Goal: Task Accomplishment & Management: Manage account settings

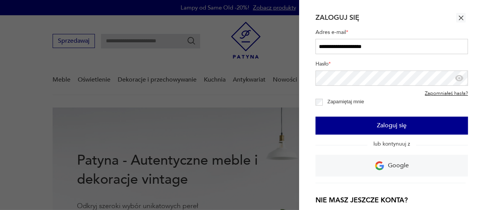
click at [384, 121] on button "Zaloguj się" at bounding box center [391, 125] width 152 height 18
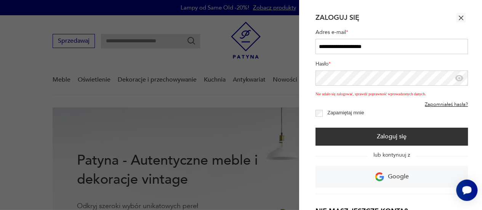
click at [458, 80] on icon "button" at bounding box center [459, 78] width 8 height 6
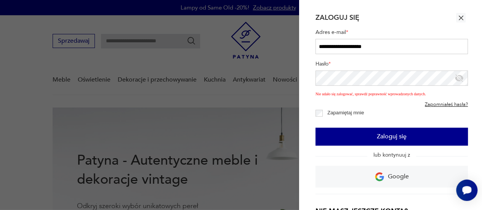
click at [370, 135] on button "Zaloguj się" at bounding box center [391, 137] width 152 height 18
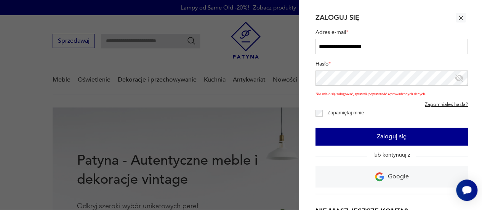
click at [340, 138] on button "Zaloguj się" at bounding box center [391, 137] width 152 height 18
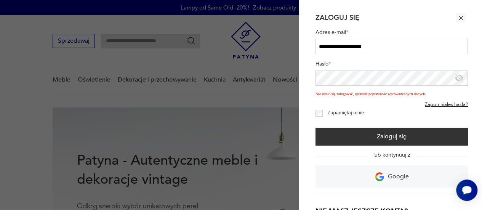
click at [314, 80] on section "**********" at bounding box center [390, 105] width 183 height 210
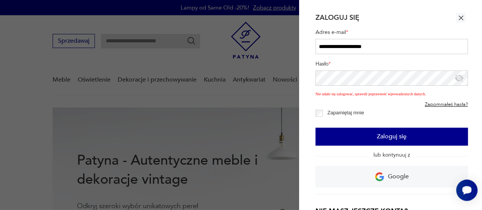
click at [372, 131] on button "Zaloguj się" at bounding box center [391, 137] width 152 height 18
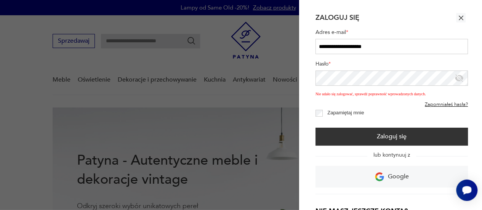
click at [460, 79] on icon "button" at bounding box center [459, 78] width 8 height 8
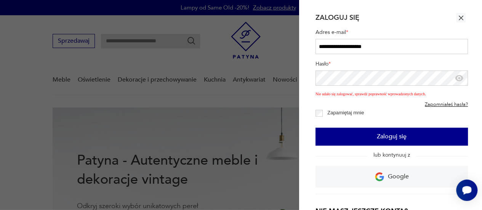
click at [346, 138] on button "Zaloguj się" at bounding box center [391, 137] width 152 height 18
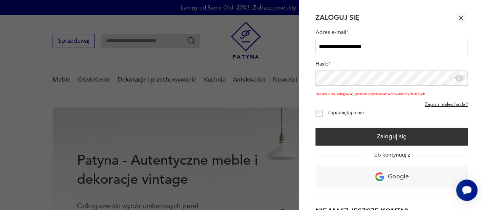
click at [464, 80] on div at bounding box center [463, 77] width 9 height 15
click at [461, 77] on icon "button" at bounding box center [459, 78] width 8 height 6
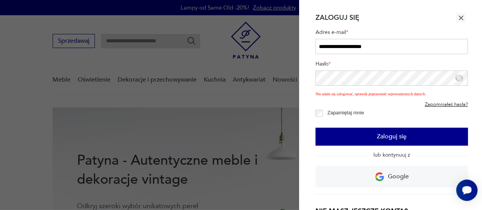
click at [356, 135] on button "Zaloguj się" at bounding box center [391, 137] width 152 height 18
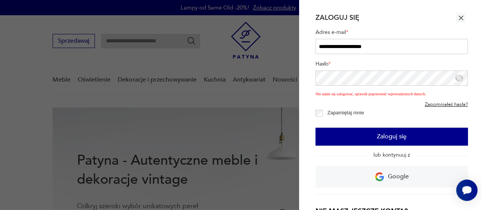
click at [351, 141] on button "Zaloguj się" at bounding box center [391, 137] width 152 height 18
click at [361, 137] on button "Zaloguj się" at bounding box center [391, 137] width 152 height 18
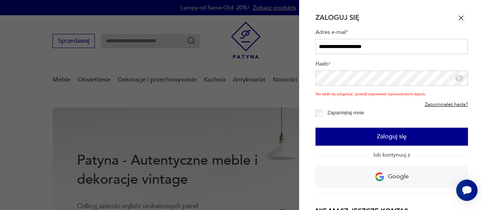
click at [386, 140] on button "Zaloguj się" at bounding box center [391, 137] width 152 height 18
